Goal: Transaction & Acquisition: Purchase product/service

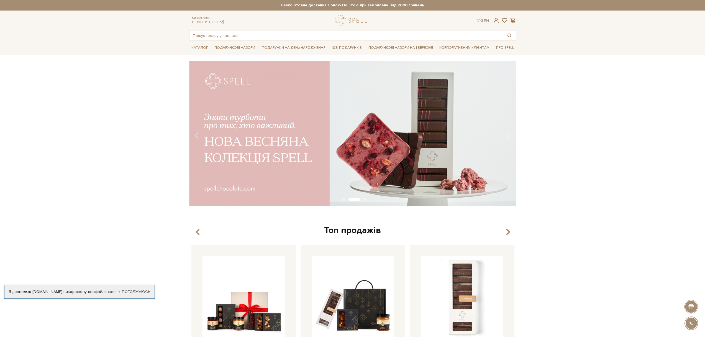
scroll to position [1, 0]
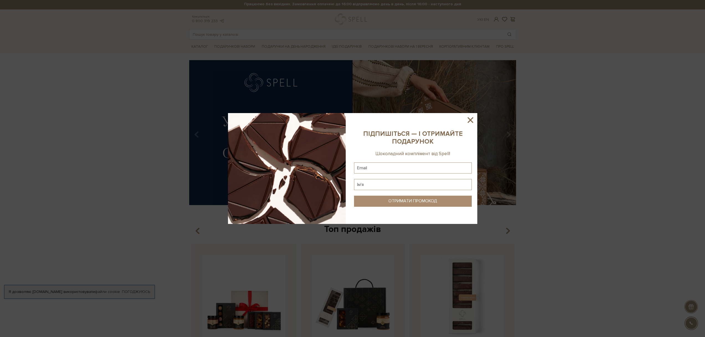
click at [470, 119] on icon at bounding box center [470, 119] width 9 height 9
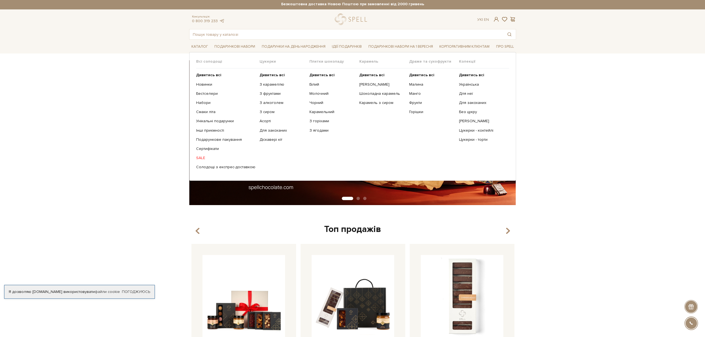
click at [203, 158] on link "SALE" at bounding box center [225, 157] width 59 height 5
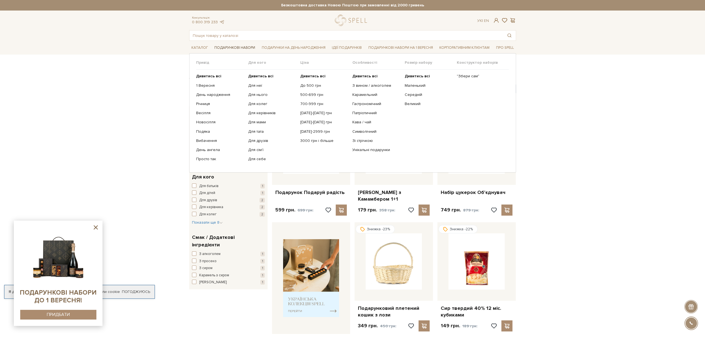
click at [240, 47] on link "Подарункові набори" at bounding box center [234, 47] width 45 height 9
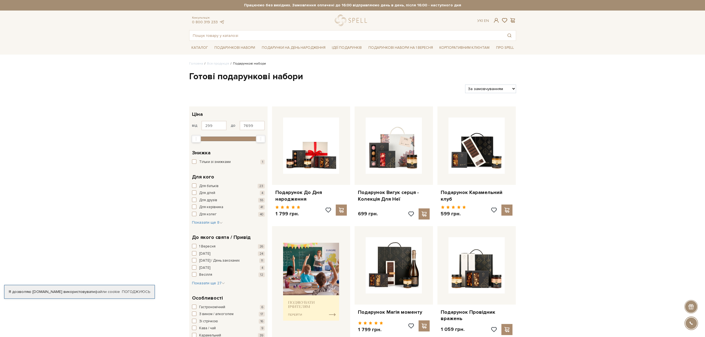
click at [503, 89] on select "За замовчуванням За Ціною (зростання) За Ціною (зменшення) Новинки За популярні…" at bounding box center [490, 88] width 51 height 9
select select "[URL][DOMAIN_NAME]"
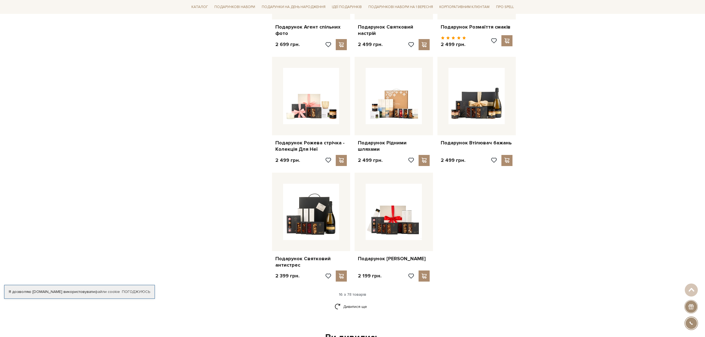
scroll to position [524, 0]
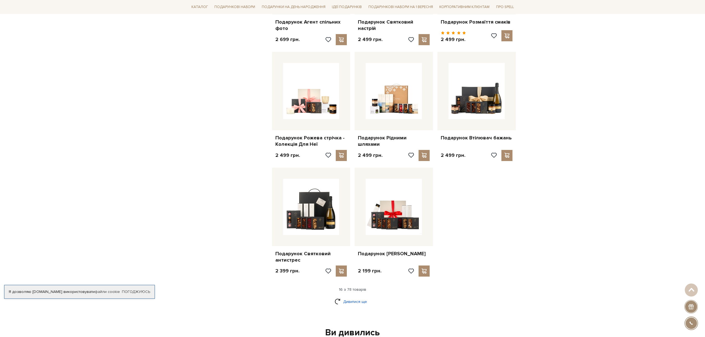
click at [356, 300] on link "Дивитися ще" at bounding box center [353, 302] width 36 height 10
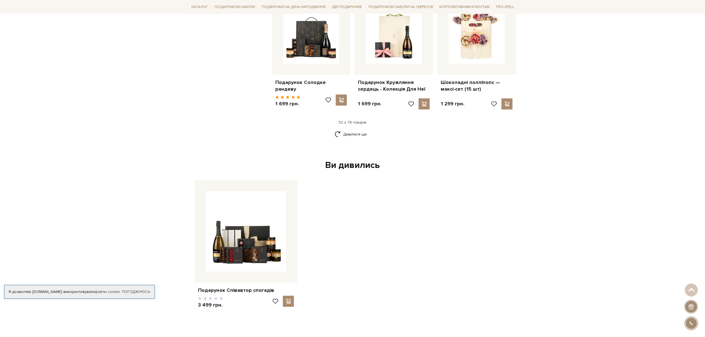
scroll to position [1225, 0]
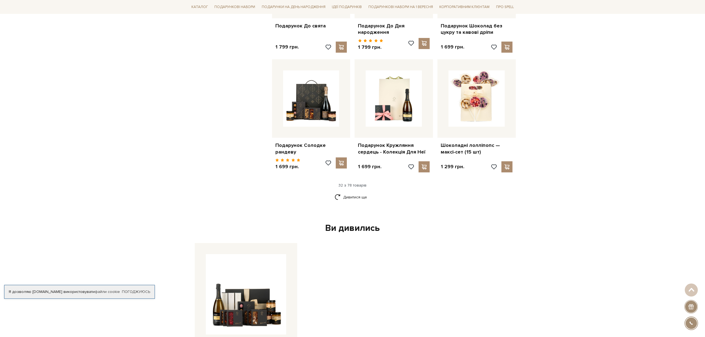
click at [364, 228] on div "Ви дивились" at bounding box center [353, 228] width 320 height 12
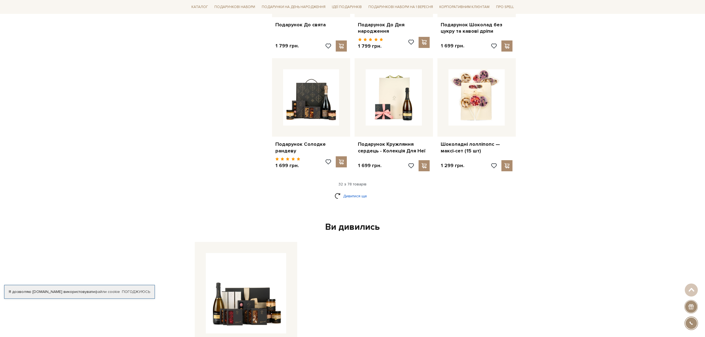
click at [360, 192] on link "Дивитися ще" at bounding box center [353, 196] width 36 height 10
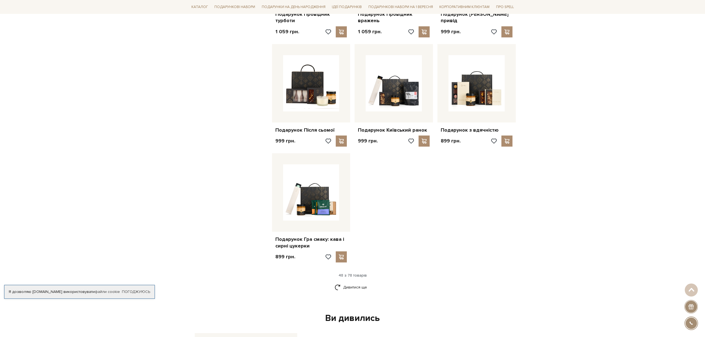
scroll to position [1825, 0]
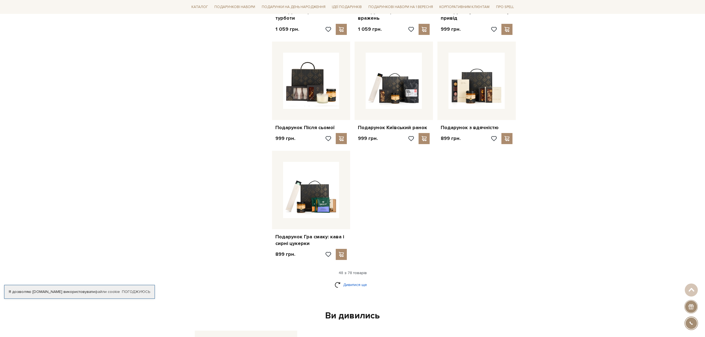
click at [357, 280] on link "Дивитися ще" at bounding box center [353, 285] width 36 height 10
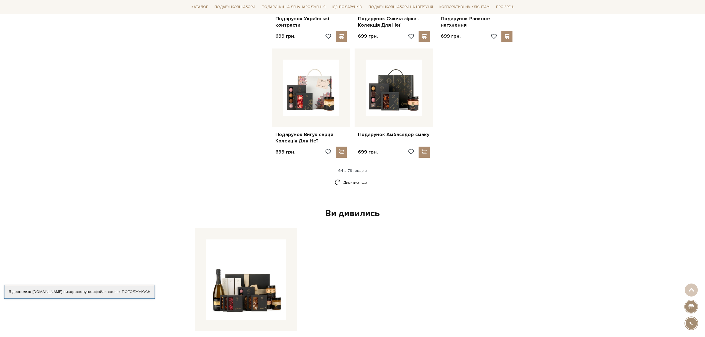
scroll to position [2561, 0]
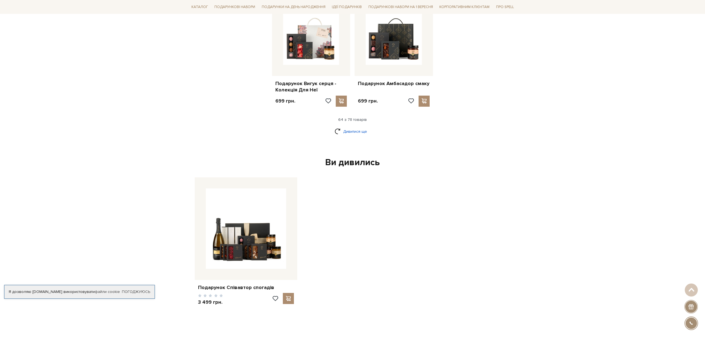
click at [363, 127] on link "Дивитися ще" at bounding box center [353, 132] width 36 height 10
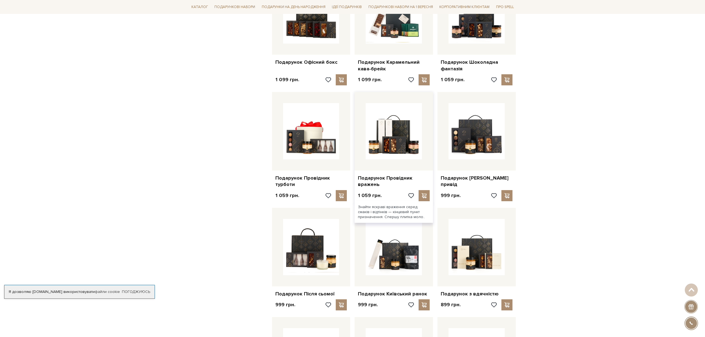
scroll to position [1659, 0]
